Goal: Check status: Check status

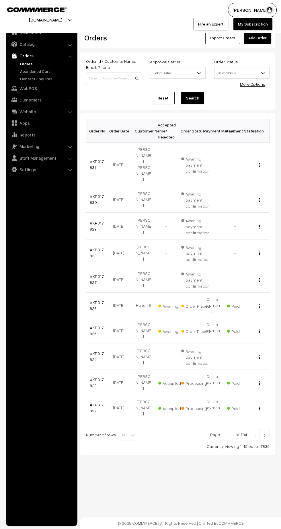
click at [98, 325] on link "#KP017825" at bounding box center [97, 330] width 14 height 11
click at [99, 395] on td "#KP017822" at bounding box center [97, 407] width 23 height 25
click at [98, 402] on link "#KP017822" at bounding box center [97, 407] width 14 height 11
click at [96, 377] on link "#KP017823" at bounding box center [97, 382] width 14 height 11
click at [265, 433] on img at bounding box center [264, 434] width 5 height 3
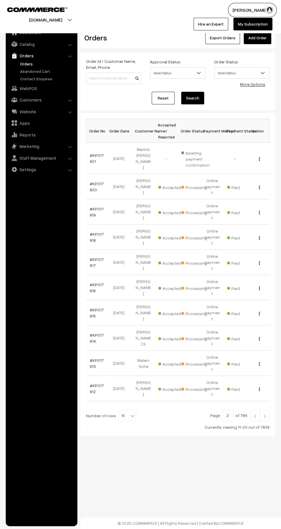
click at [91, 232] on link "#KP017818" at bounding box center [97, 237] width 14 height 11
click at [90, 257] on link "#KP017817" at bounding box center [97, 262] width 14 height 11
click at [101, 307] on link "#KP017815" at bounding box center [97, 312] width 14 height 11
click at [90, 383] on link "#KP017812" at bounding box center [97, 388] width 14 height 11
click at [264, 414] on img at bounding box center [264, 415] width 5 height 3
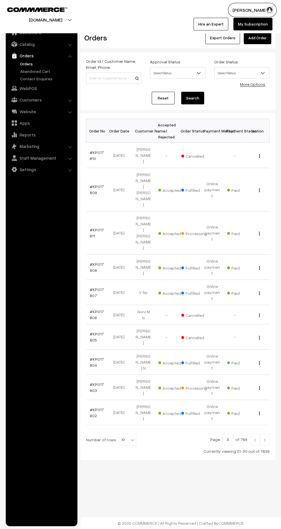
click at [95, 227] on link "#KP017811" at bounding box center [97, 232] width 14 height 11
click at [91, 184] on link "#KP017809" at bounding box center [97, 189] width 14 height 11
click at [265, 438] on img at bounding box center [264, 439] width 5 height 3
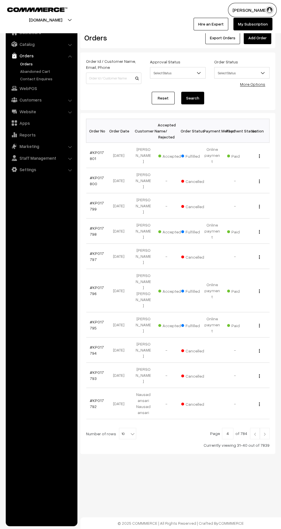
click at [265, 432] on img at bounding box center [264, 433] width 5 height 3
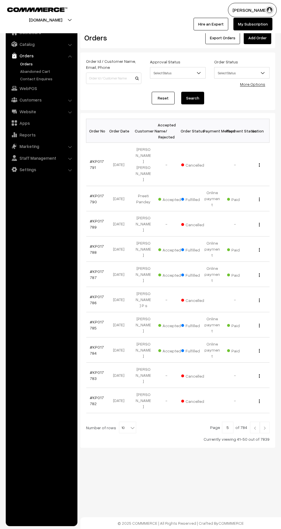
click at [261, 381] on div "Dashboard / Orders Orders Export Orders Add Order Order Id / Customer Name, Ema…" at bounding box center [140, 242] width 281 height 485
